Goal: Transaction & Acquisition: Purchase product/service

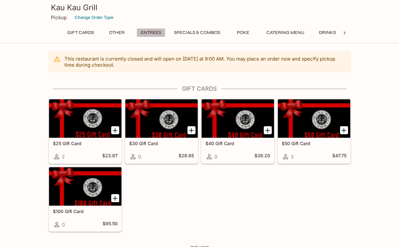
click at [154, 30] on button "Entrees" at bounding box center [150, 32] width 29 height 9
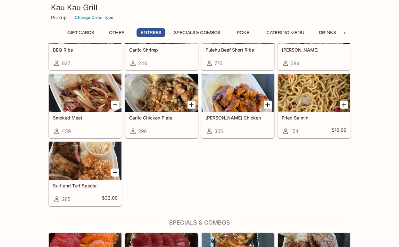
scroll to position [448, 0]
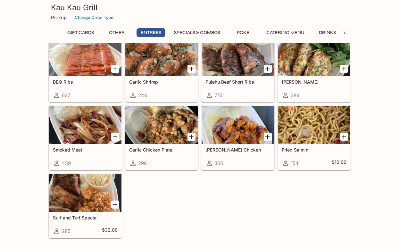
click at [246, 133] on div at bounding box center [237, 125] width 72 height 38
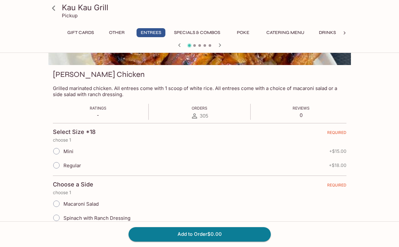
scroll to position [94, 0]
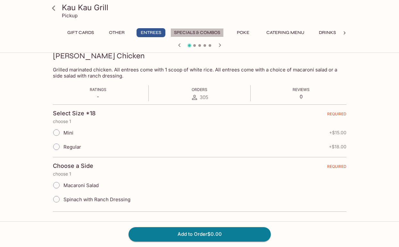
click at [196, 29] on button "Specials & Combos" at bounding box center [196, 32] width 53 height 9
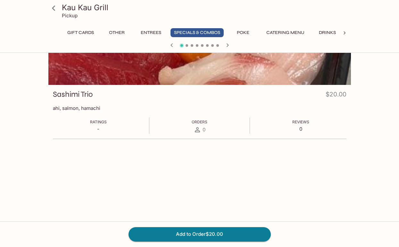
scroll to position [0, 0]
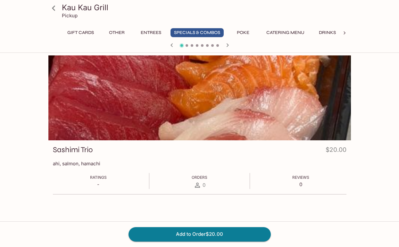
click at [63, 7] on h3 "Kau Kau Grill" at bounding box center [205, 8] width 286 height 10
click at [56, 7] on icon at bounding box center [53, 8] width 11 height 11
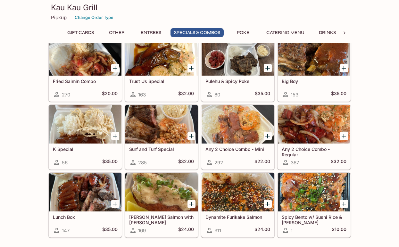
scroll to position [769, 0]
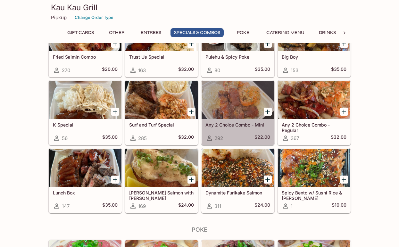
click at [232, 123] on h5 "Any 2 Choice Combo - Mini" at bounding box center [237, 124] width 65 height 5
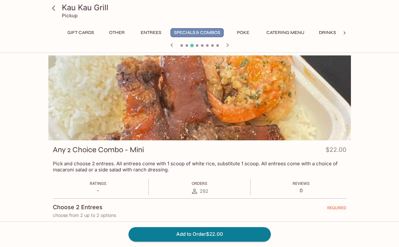
click at [195, 35] on button "Specials & Combos" at bounding box center [196, 32] width 53 height 9
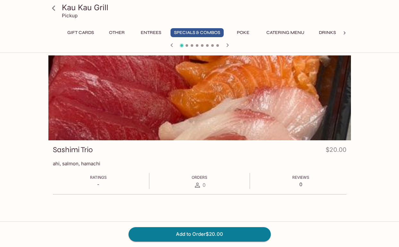
drag, startPoint x: 70, startPoint y: 14, endPoint x: 68, endPoint y: 6, distance: 7.9
click at [68, 6] on h3 "Kau Kau Grill" at bounding box center [205, 8] width 286 height 10
click at [50, 7] on icon at bounding box center [53, 8] width 11 height 11
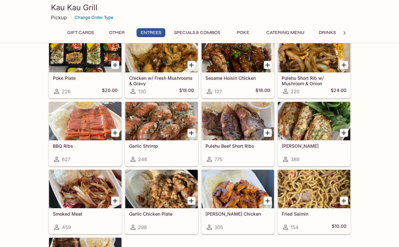
scroll to position [352, 0]
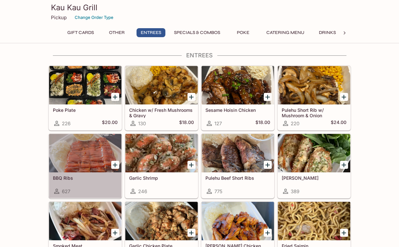
click at [105, 161] on div at bounding box center [85, 153] width 72 height 38
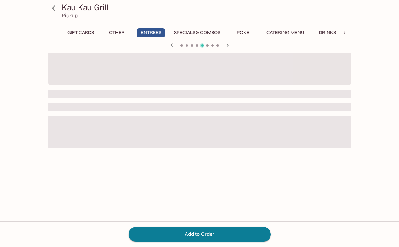
scroll to position [55, 0]
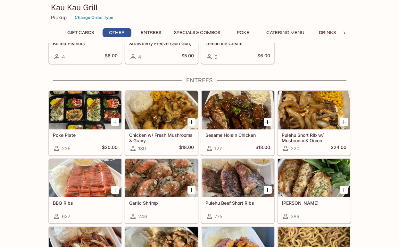
scroll to position [343, 0]
